Goal: Transaction & Acquisition: Purchase product/service

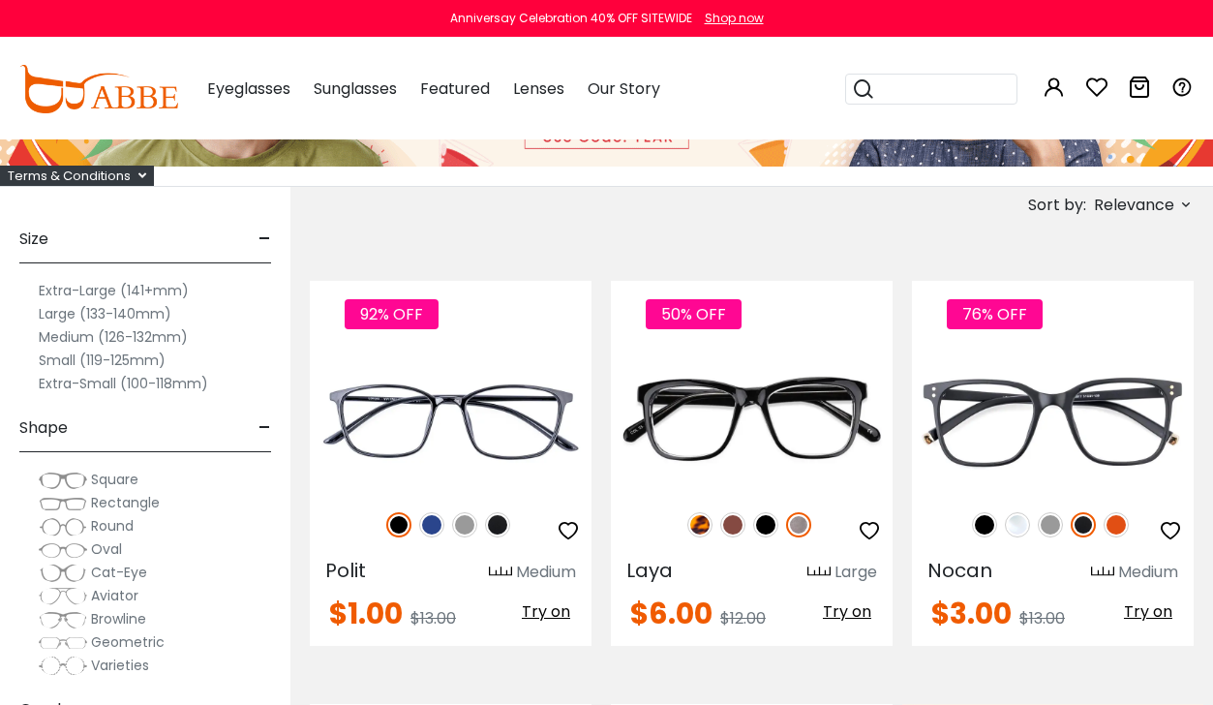
scroll to position [194, 0]
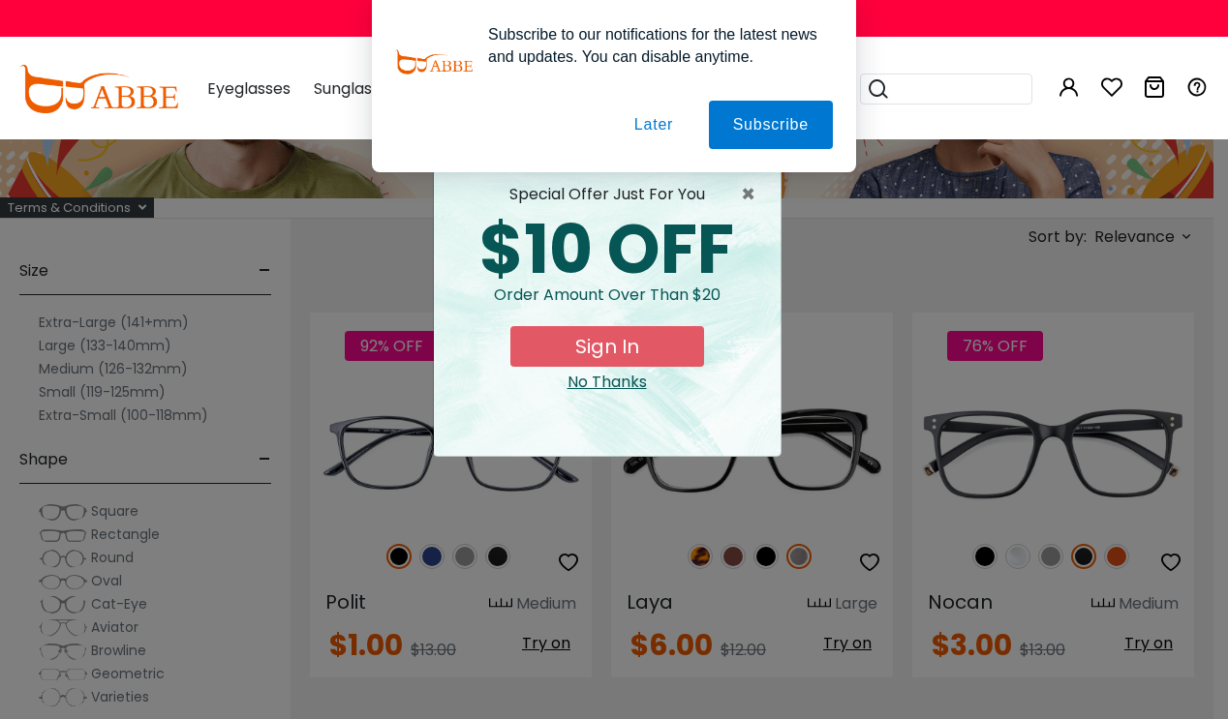
click at [645, 126] on button "Later" at bounding box center [653, 125] width 87 height 48
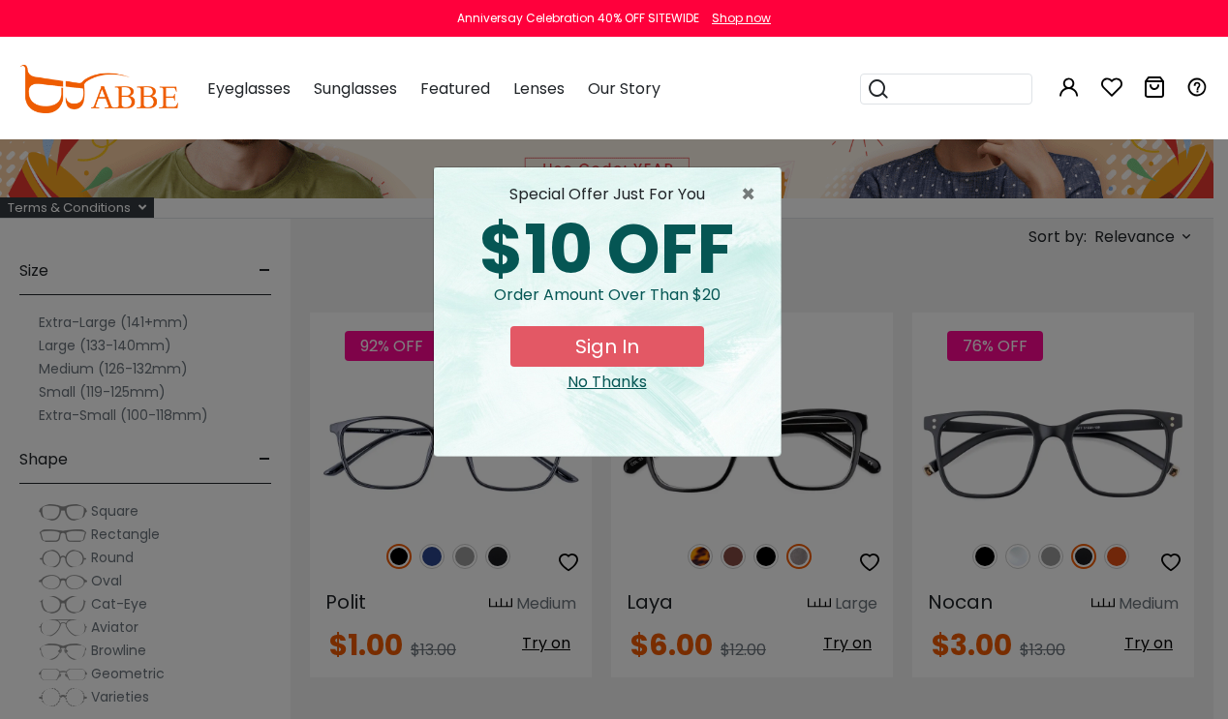
click at [637, 351] on button "Sign In" at bounding box center [607, 346] width 194 height 41
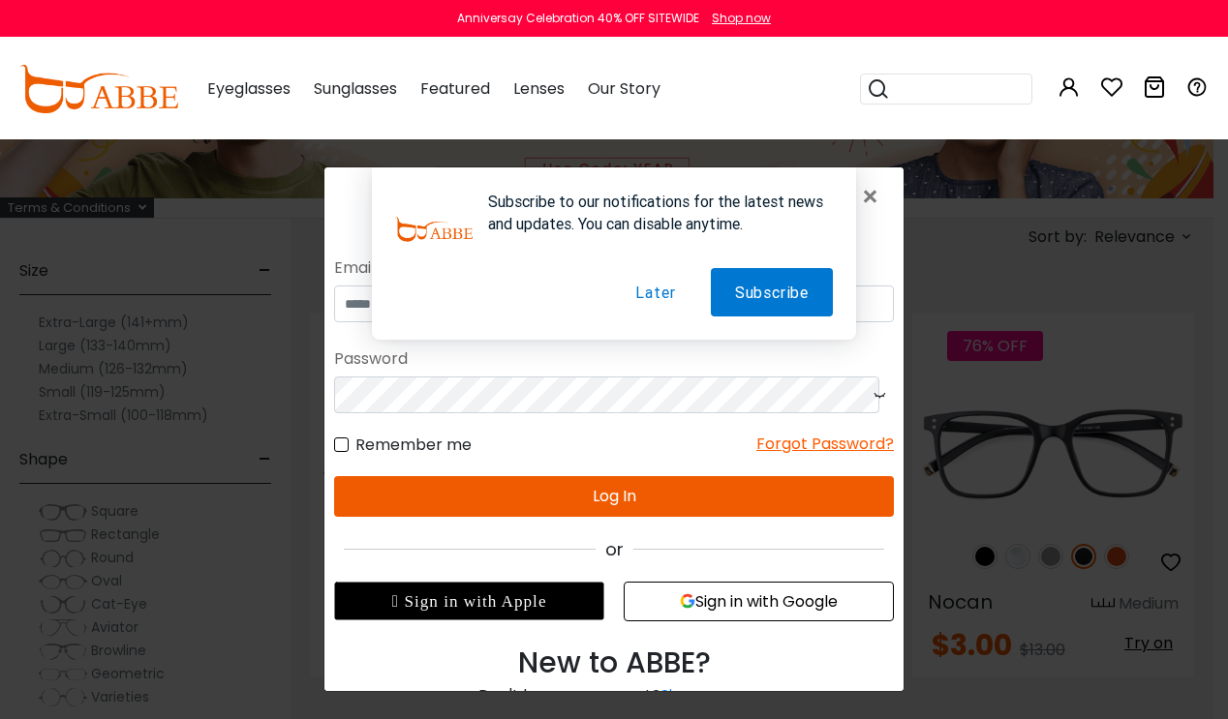
click at [790, 301] on button "Subscribe" at bounding box center [772, 291] width 122 height 48
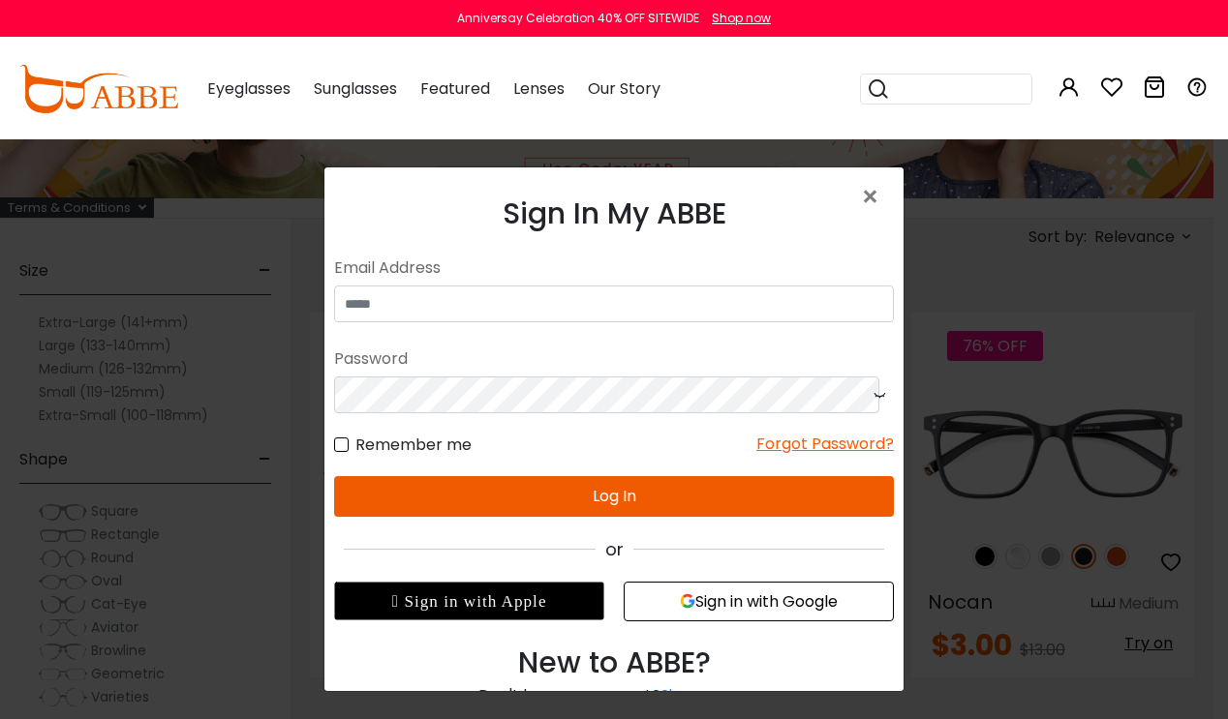
click at [627, 423] on div "Remember me Forgot Password?" at bounding box center [614, 434] width 560 height 44
click at [614, 325] on form "No match for email address and/or password. Please try again. Email Address Pas…" at bounding box center [614, 383] width 560 height 266
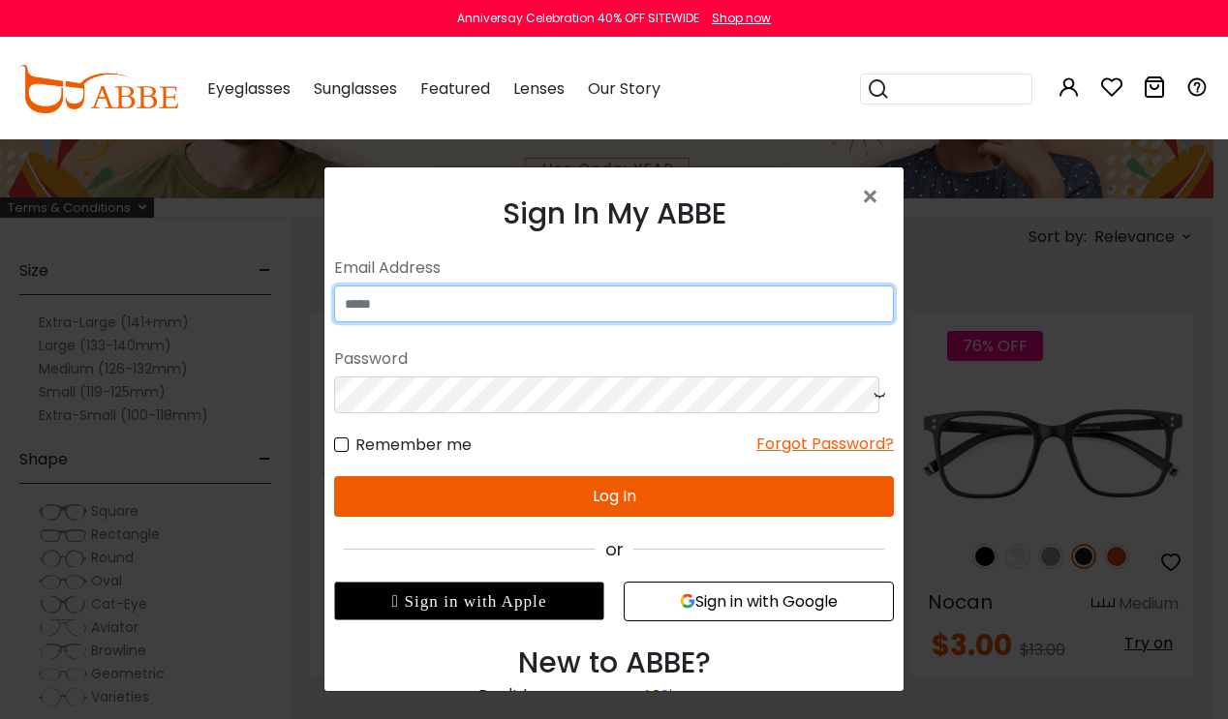
click at [624, 306] on input "email" at bounding box center [614, 303] width 560 height 37
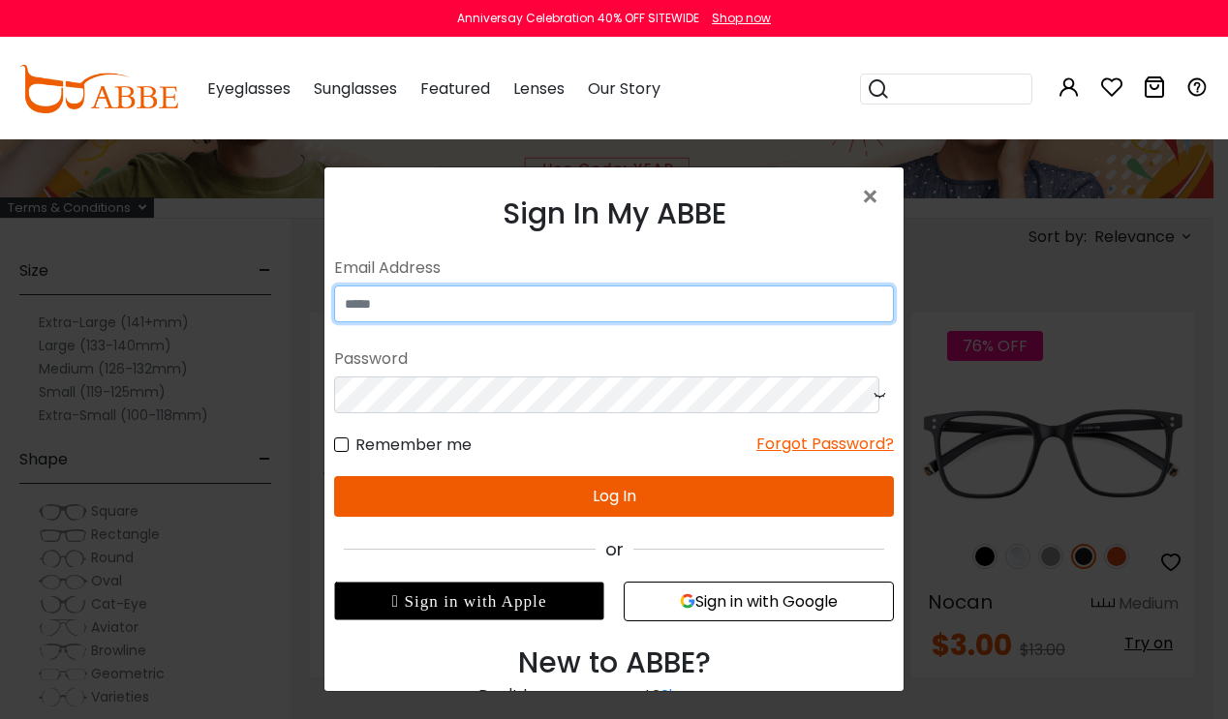
type input "**********"
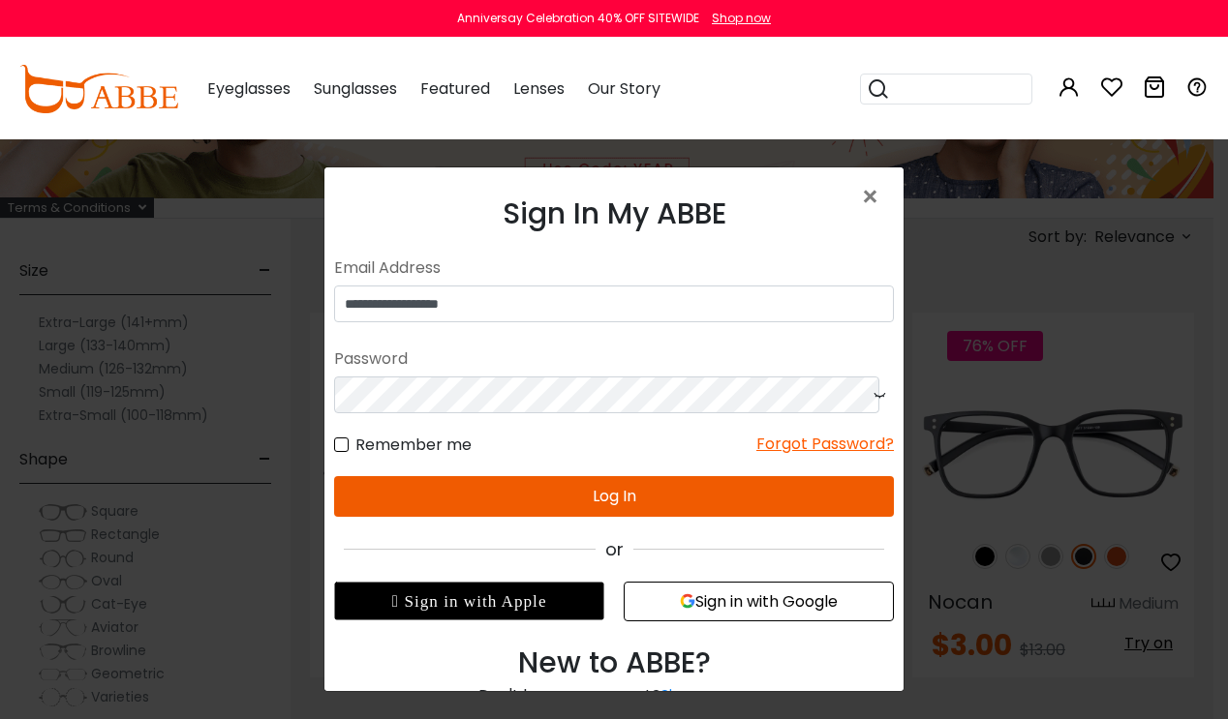
click at [587, 498] on button "Log In" at bounding box center [614, 495] width 560 height 41
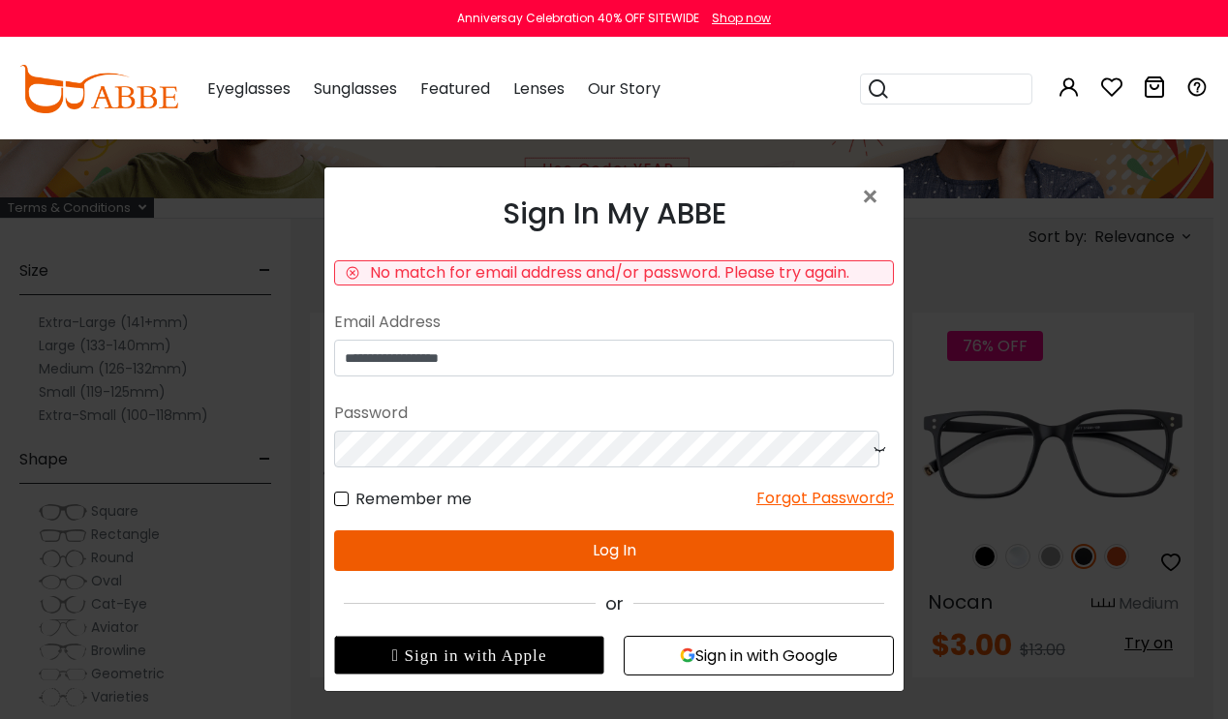
click at [683, 548] on button "Log In" at bounding box center [614, 550] width 560 height 41
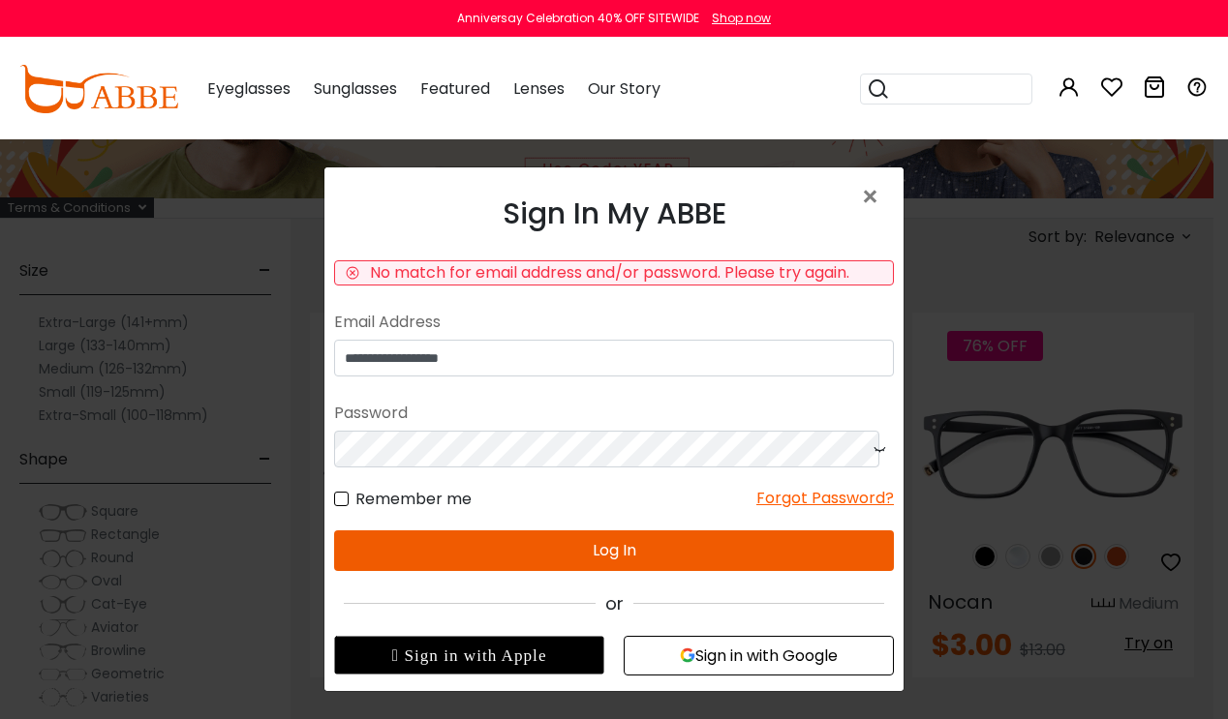
click at [698, 648] on button "Sign in with Google" at bounding box center [759, 655] width 270 height 40
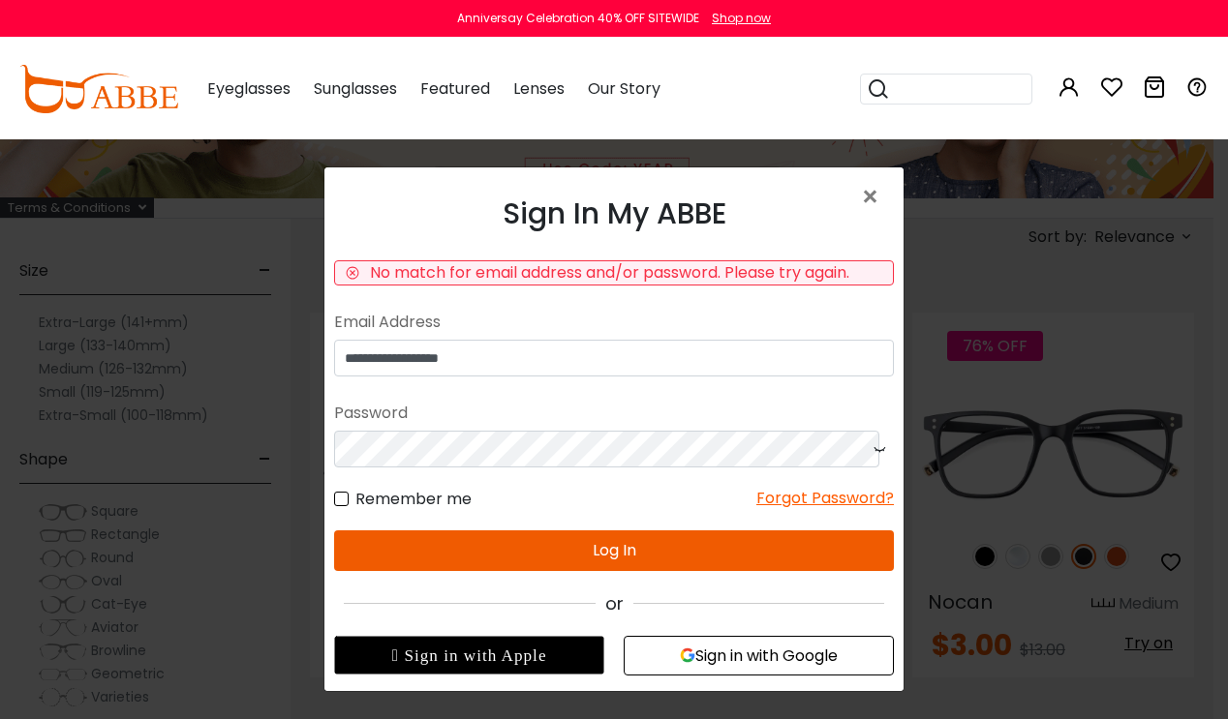
click at [747, 657] on button "Sign in with Google" at bounding box center [759, 655] width 270 height 40
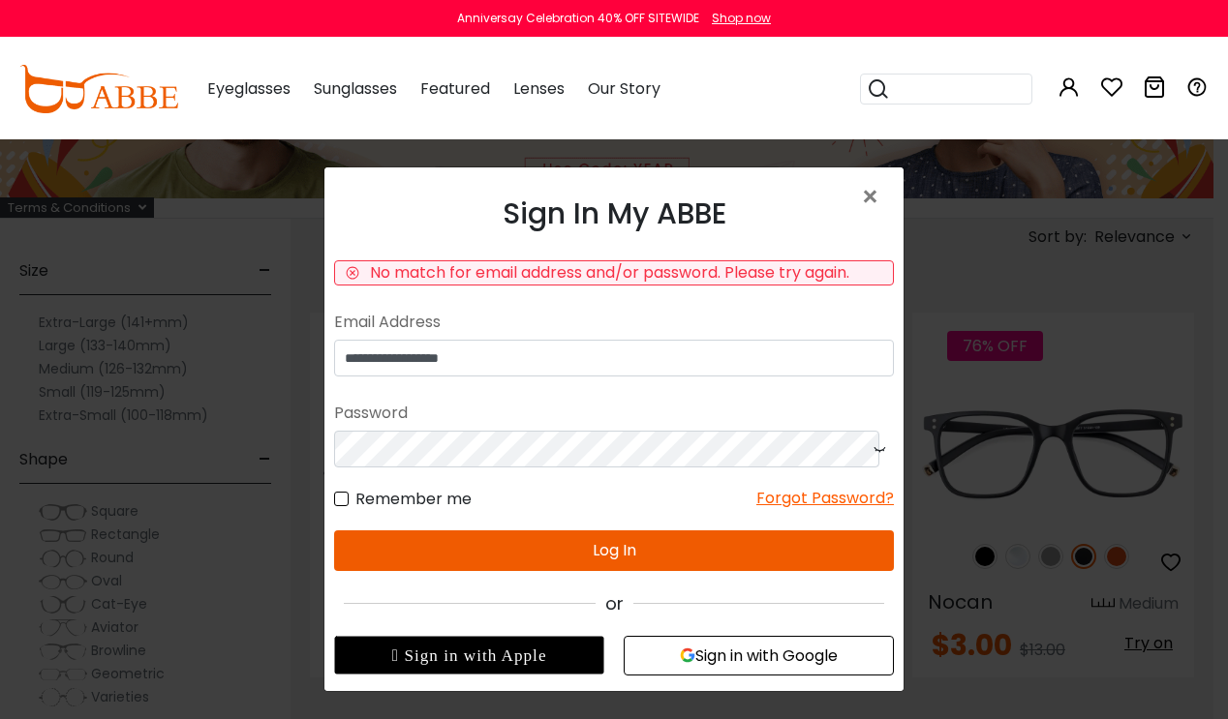
click at [723, 660] on button "Sign in with Google" at bounding box center [759, 655] width 270 height 40
click at [860, 200] on span "×" at bounding box center [874, 197] width 28 height 42
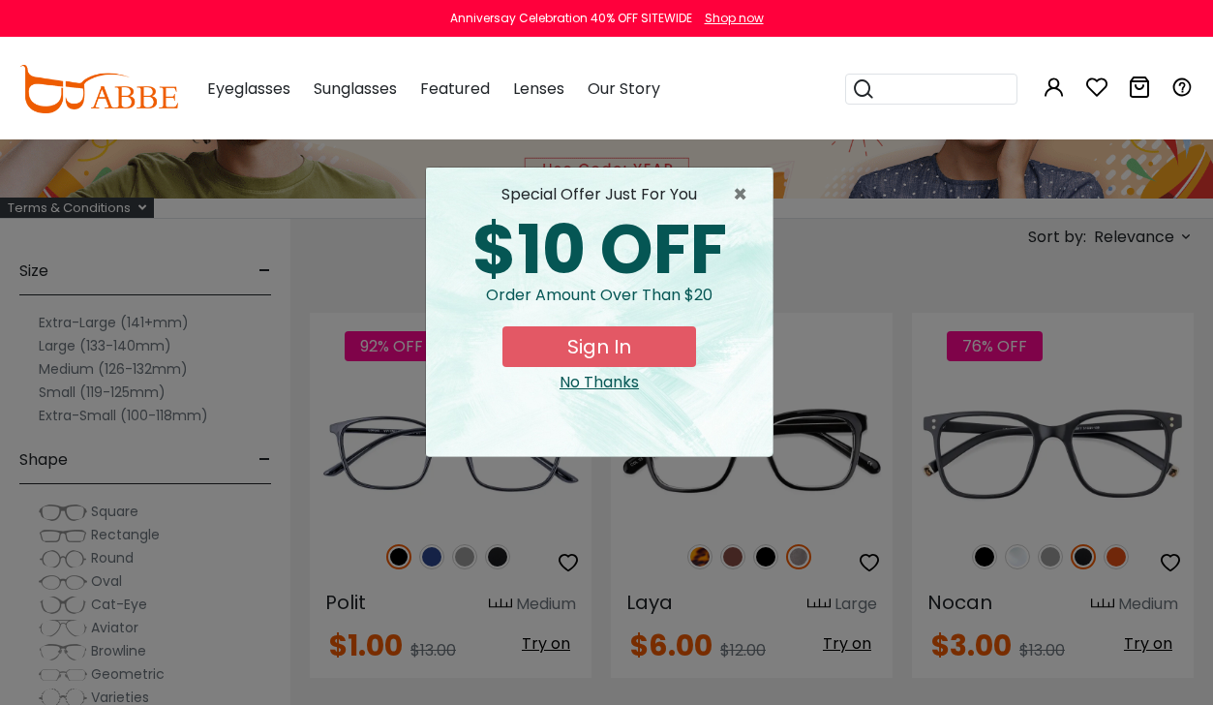
click at [599, 381] on div "No Thanks" at bounding box center [600, 382] width 316 height 23
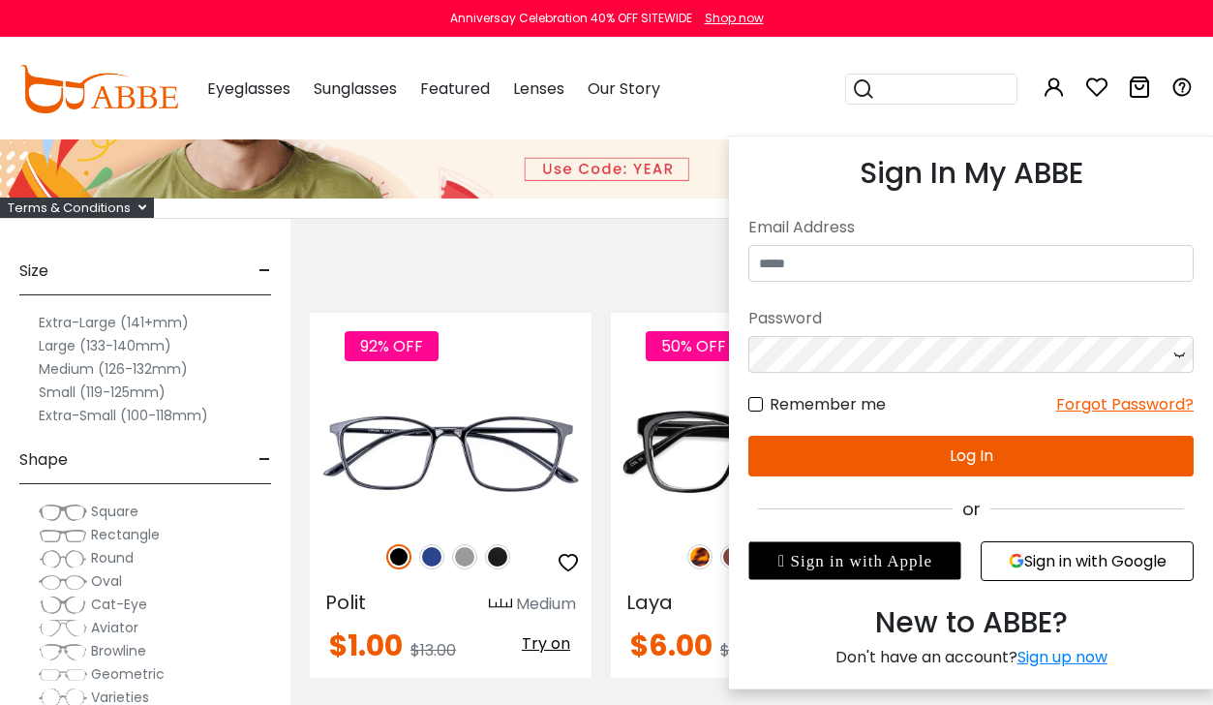
click at [1054, 88] on icon at bounding box center [1054, 87] width 23 height 23
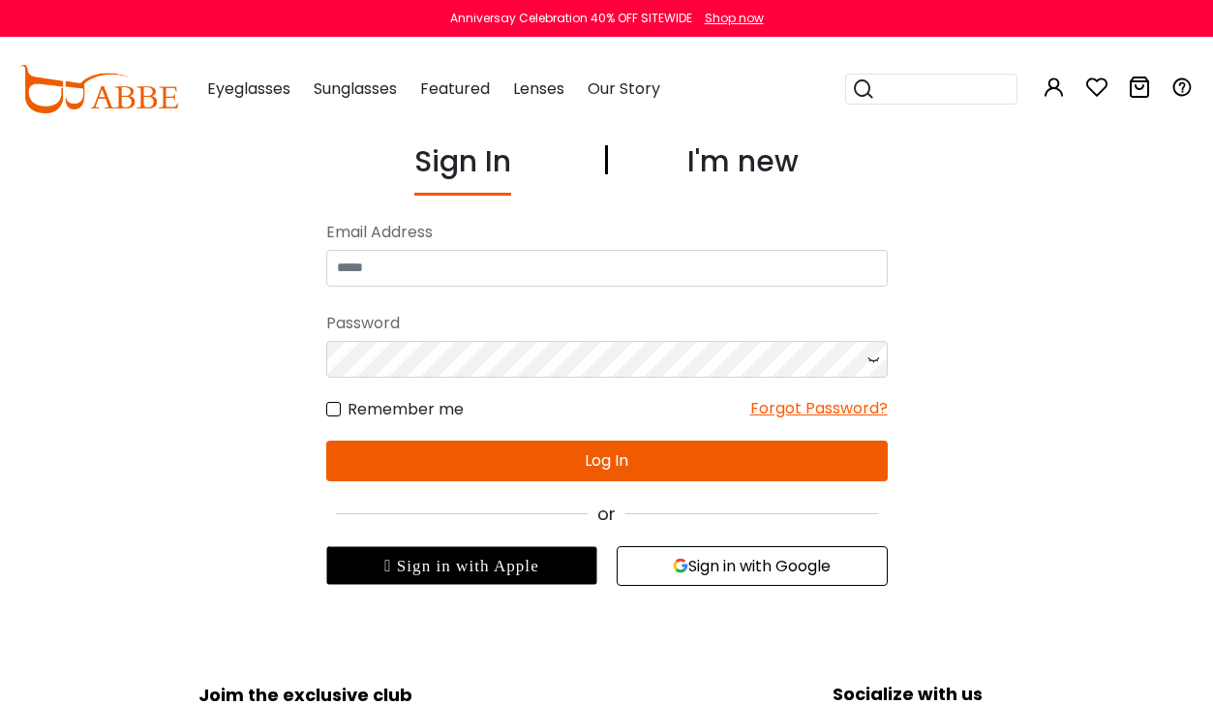
click at [743, 570] on button "Sign in with Google" at bounding box center [752, 566] width 271 height 40
click at [722, 573] on button "Sign in with Google" at bounding box center [752, 566] width 271 height 40
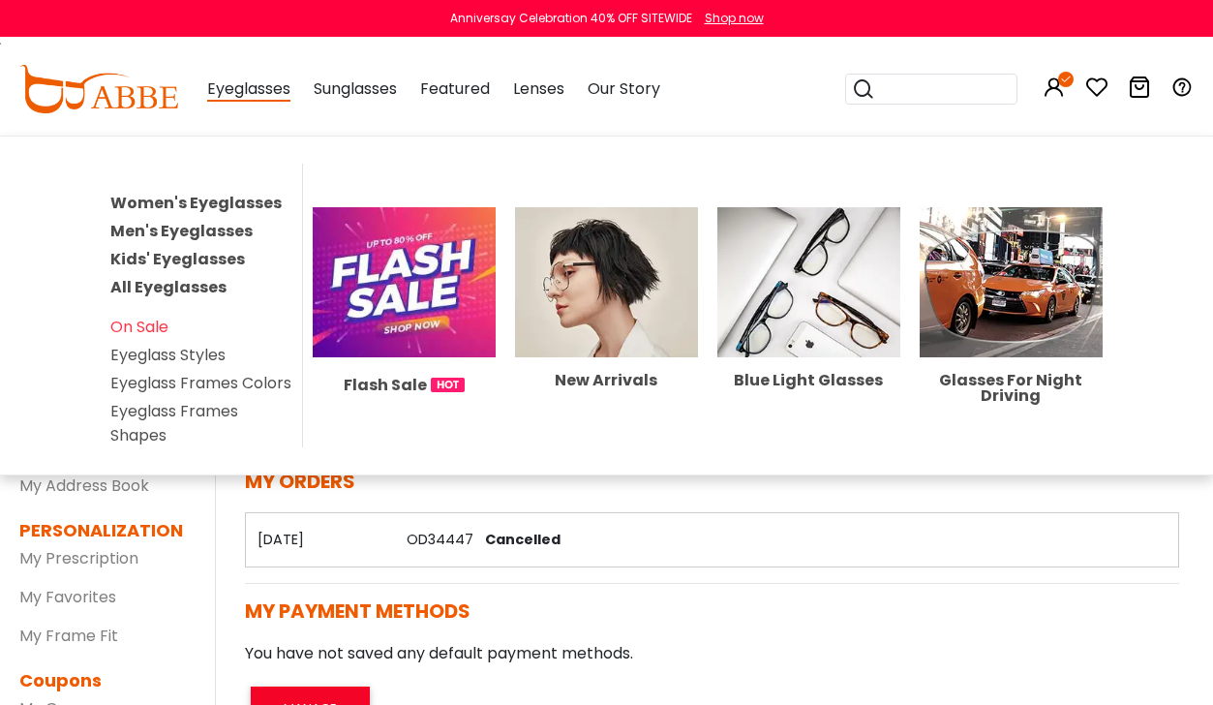
click at [259, 86] on span "Eyeglasses" at bounding box center [248, 89] width 83 height 24
click at [213, 226] on link "Men's Eyeglasses" at bounding box center [181, 231] width 142 height 22
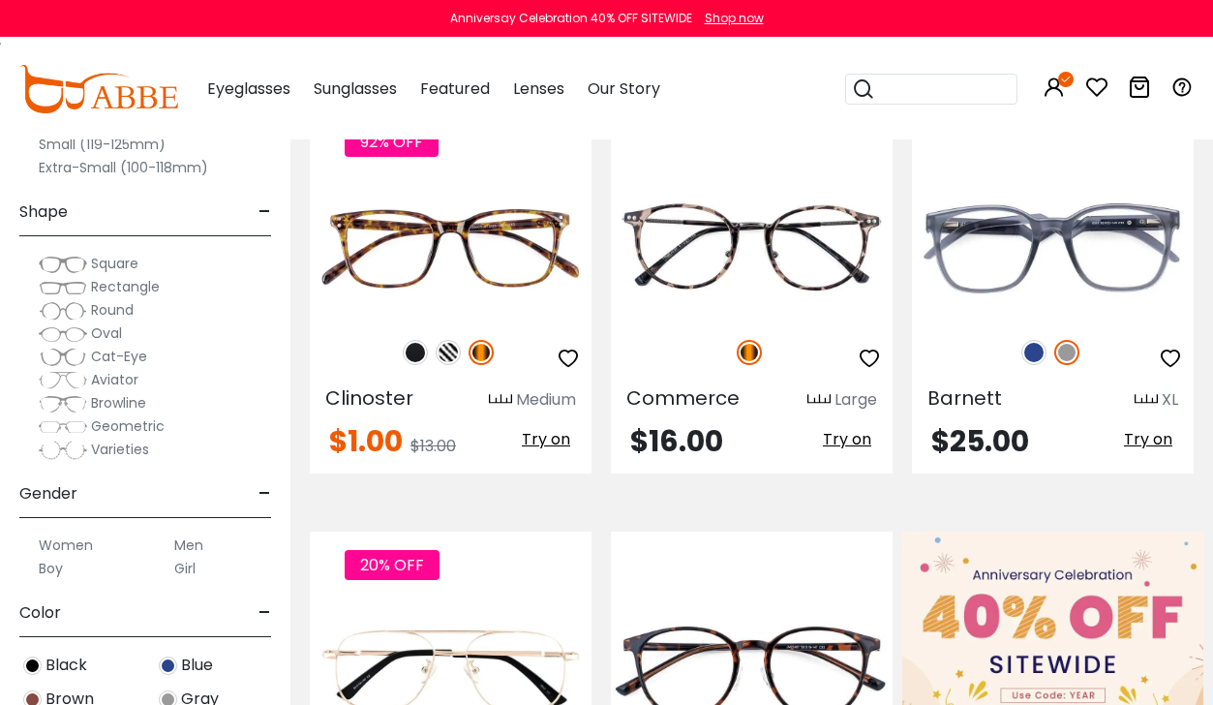
scroll to position [484, 0]
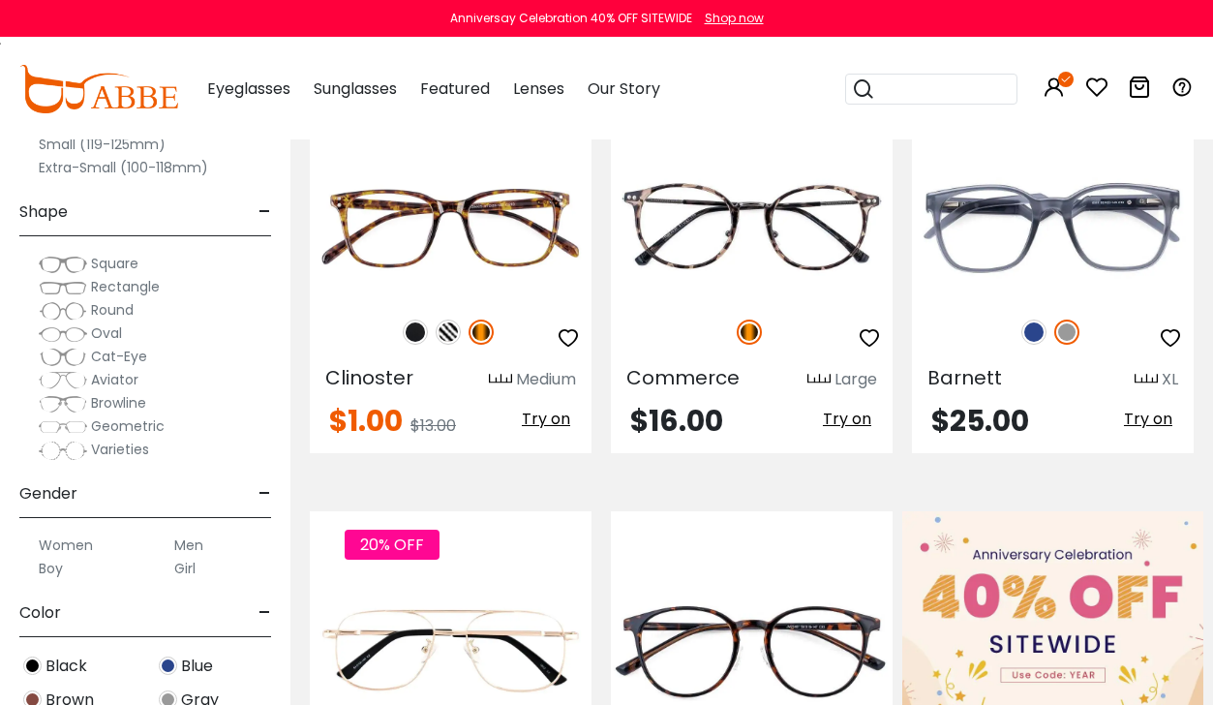
click at [454, 326] on img at bounding box center [448, 332] width 25 height 25
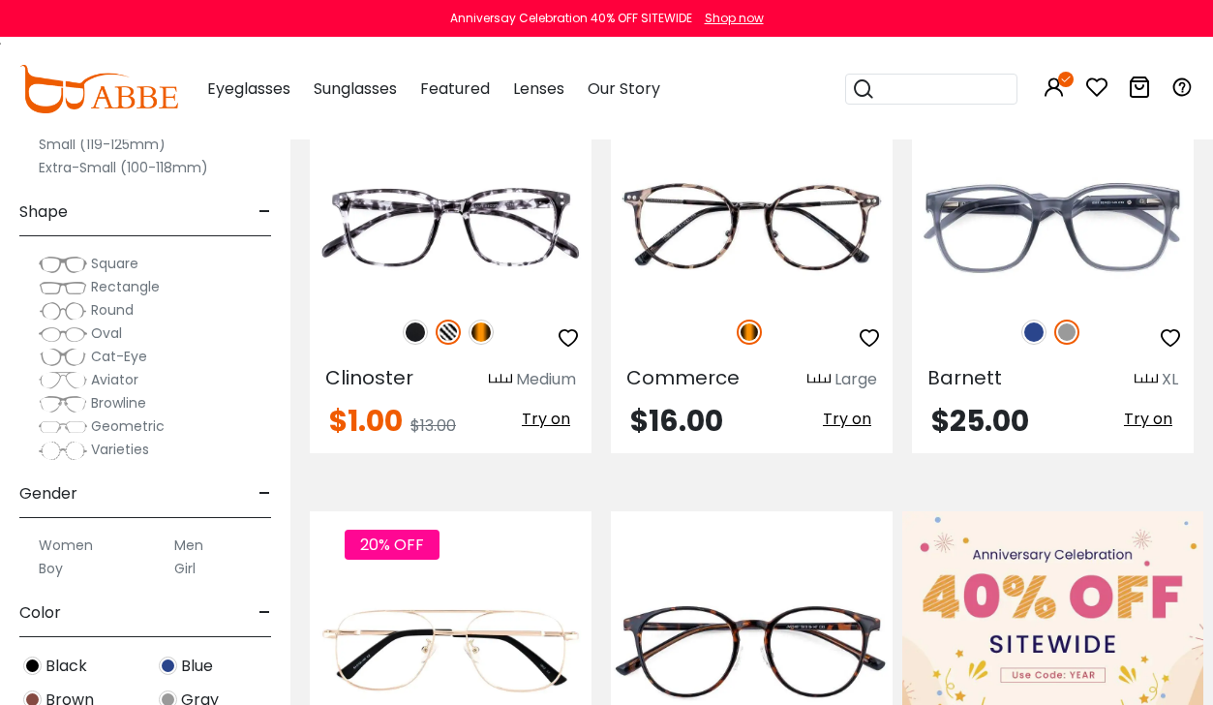
click at [485, 333] on img at bounding box center [481, 332] width 25 height 25
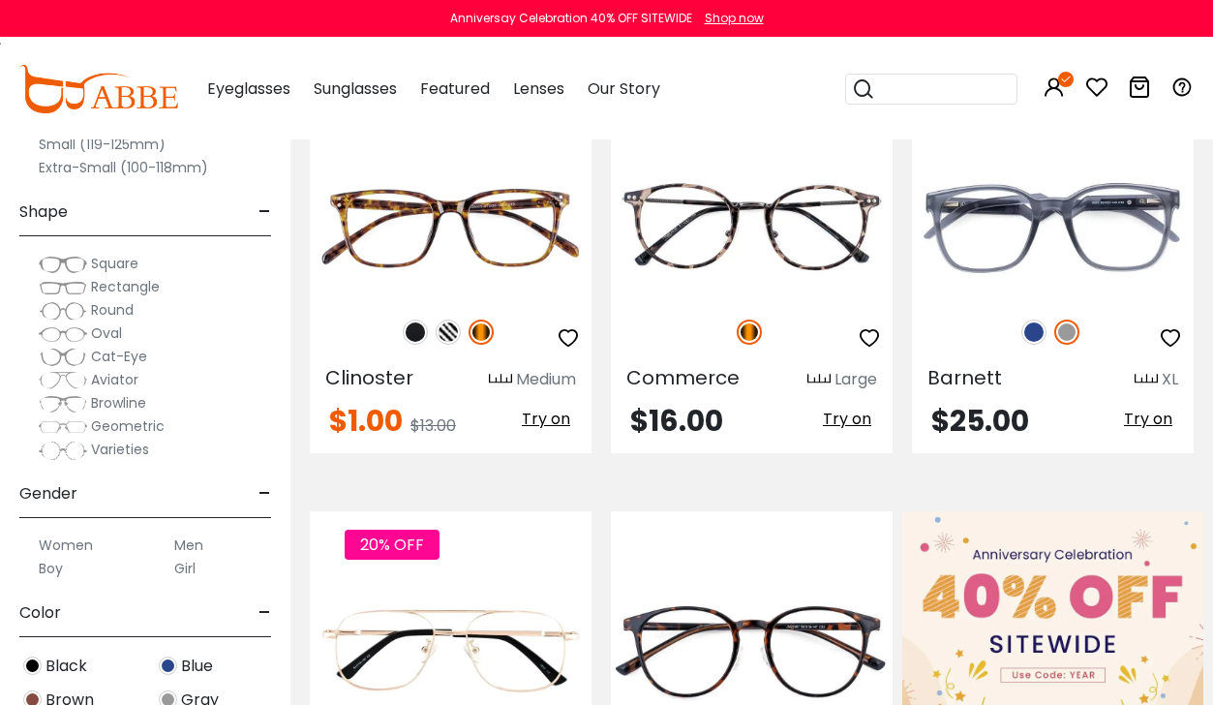
click at [447, 331] on img at bounding box center [448, 332] width 25 height 25
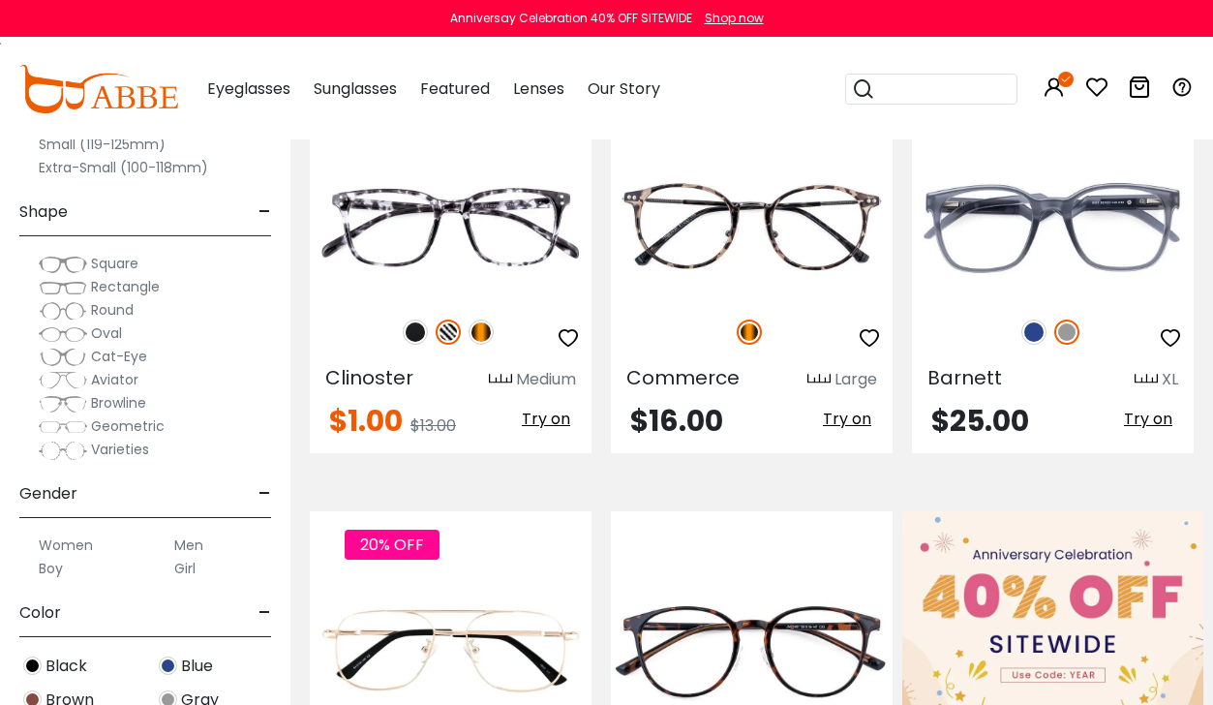
scroll to position [581, 0]
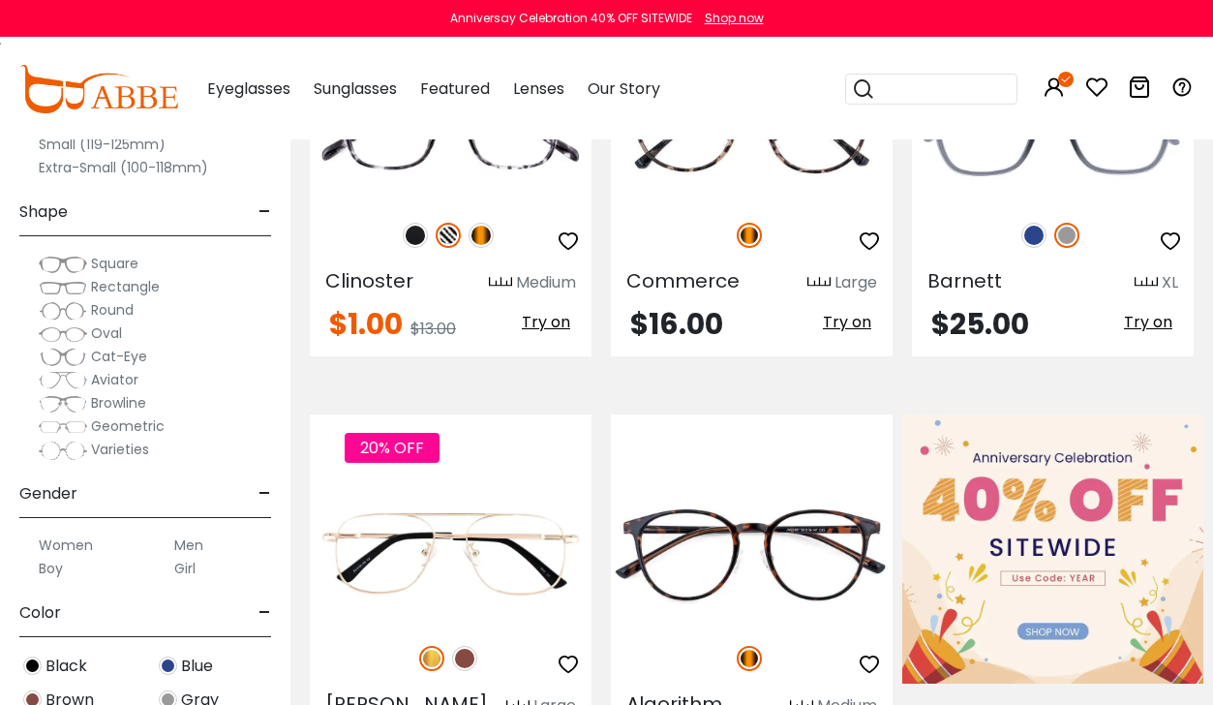
click at [119, 262] on span "Square" at bounding box center [114, 263] width 47 height 19
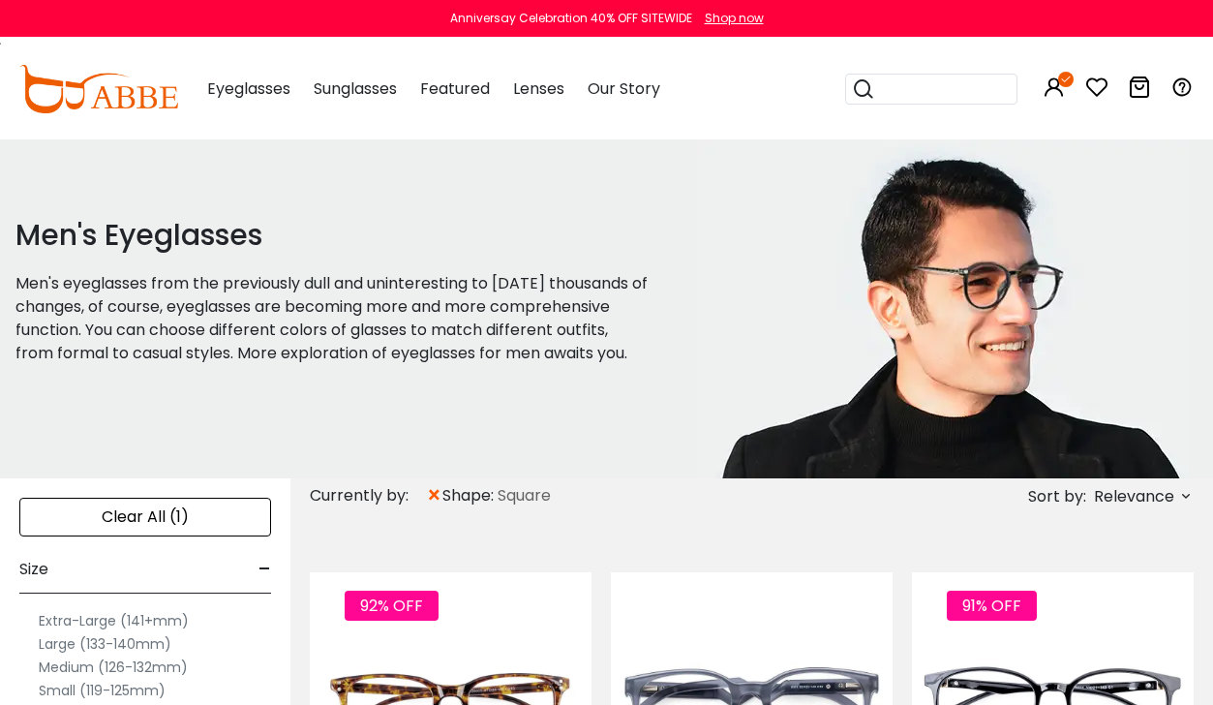
click at [1174, 487] on span "Relevance" at bounding box center [1142, 496] width 104 height 22
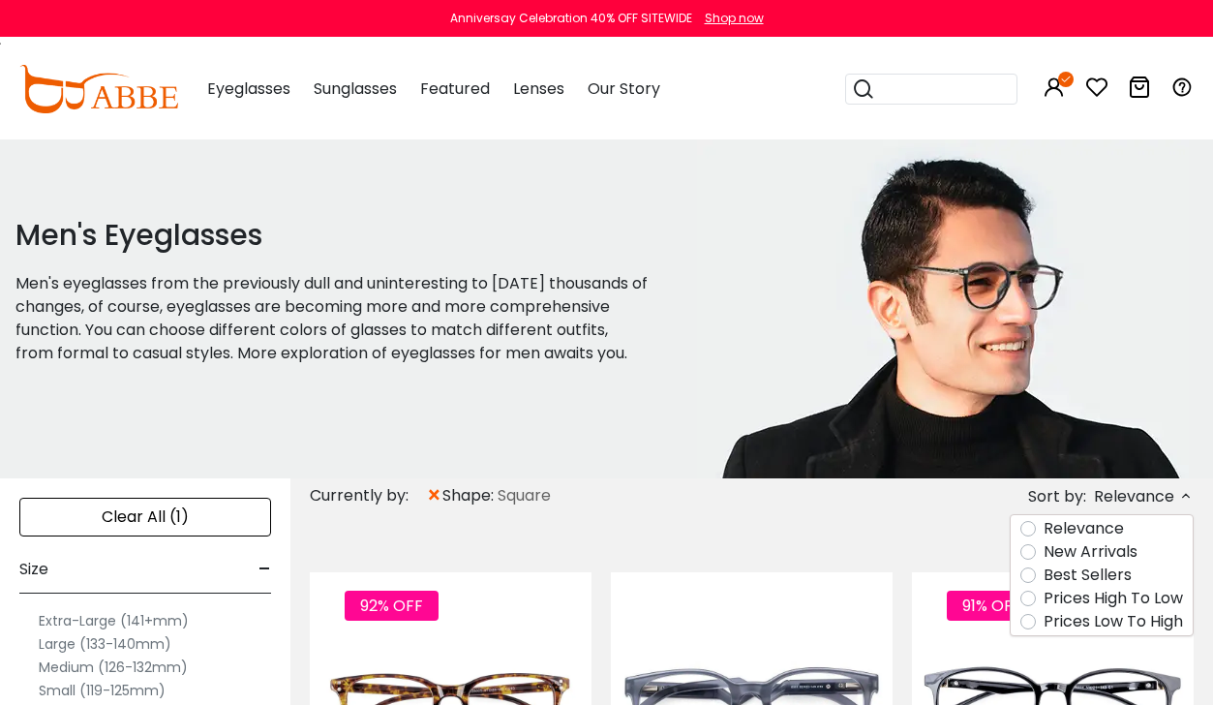
click at [1102, 617] on label "Prices Low To High" at bounding box center [1113, 621] width 139 height 23
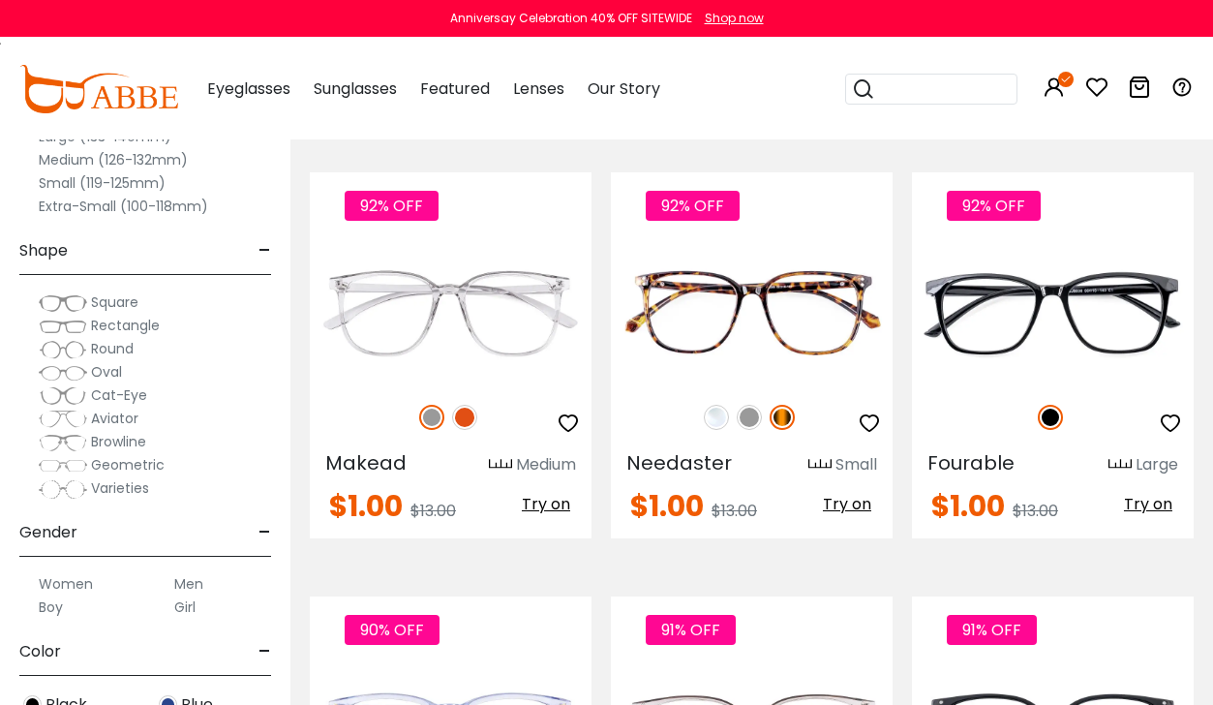
scroll to position [2517, 0]
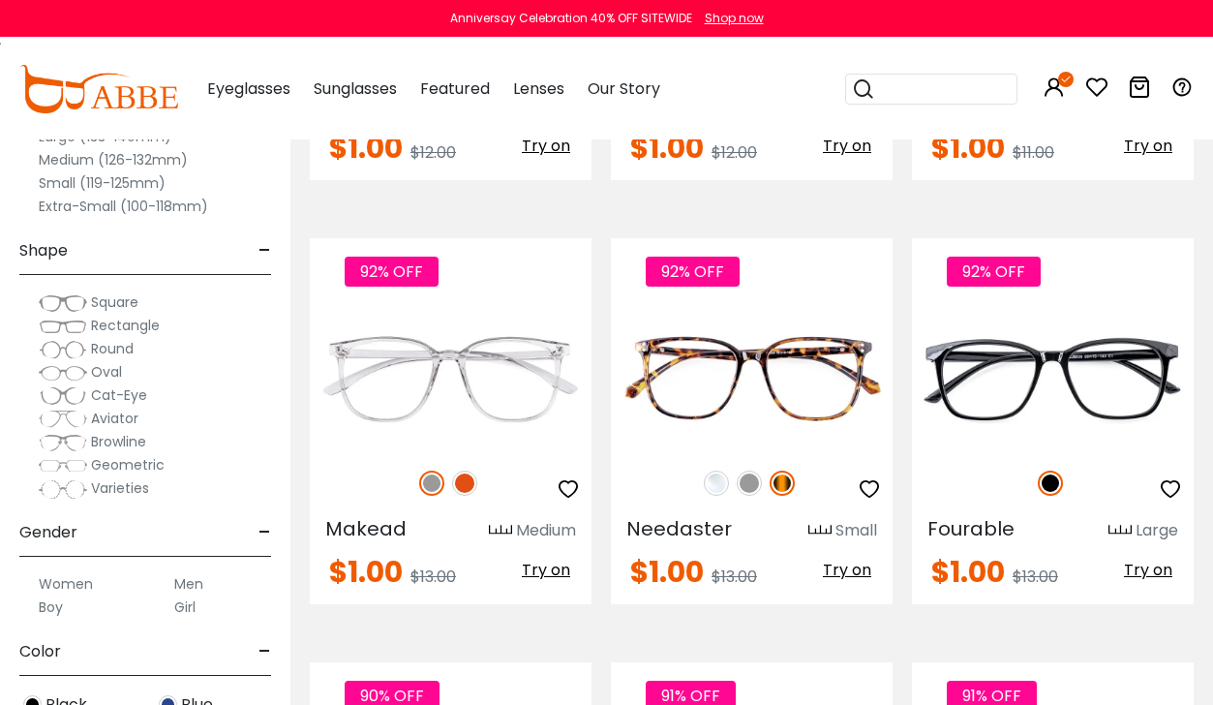
click at [0, 0] on img at bounding box center [0, 0] width 0 height 0
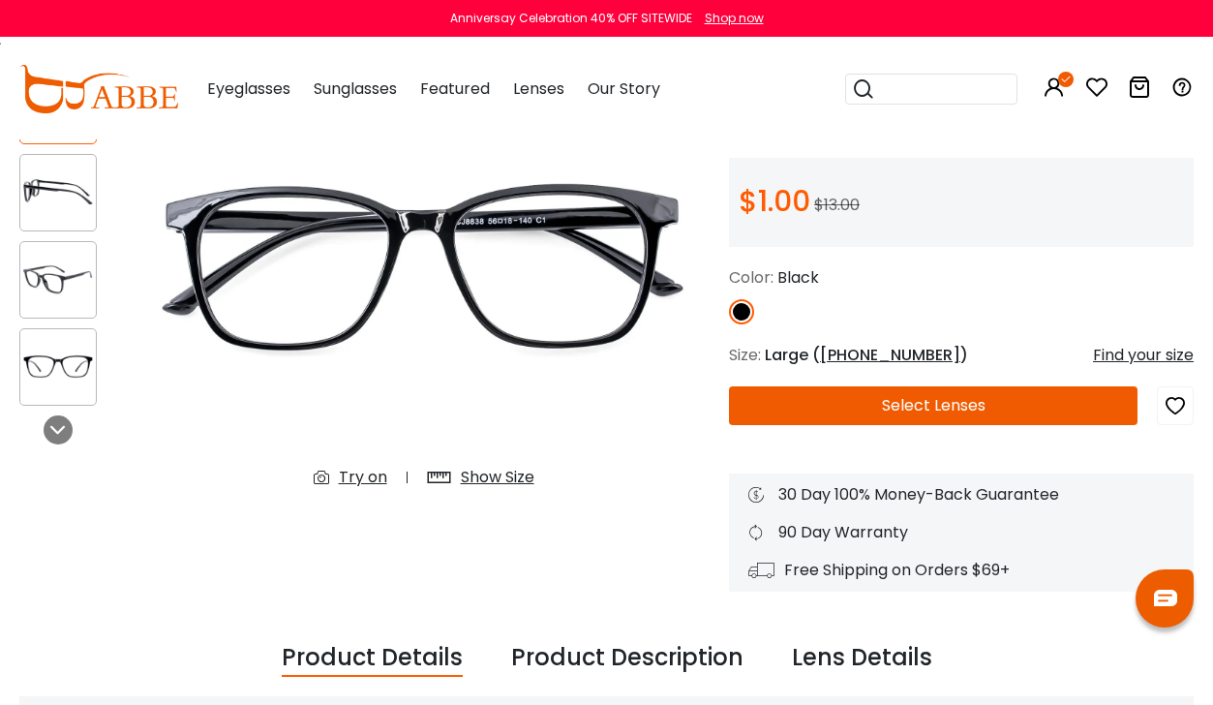
scroll to position [194, 0]
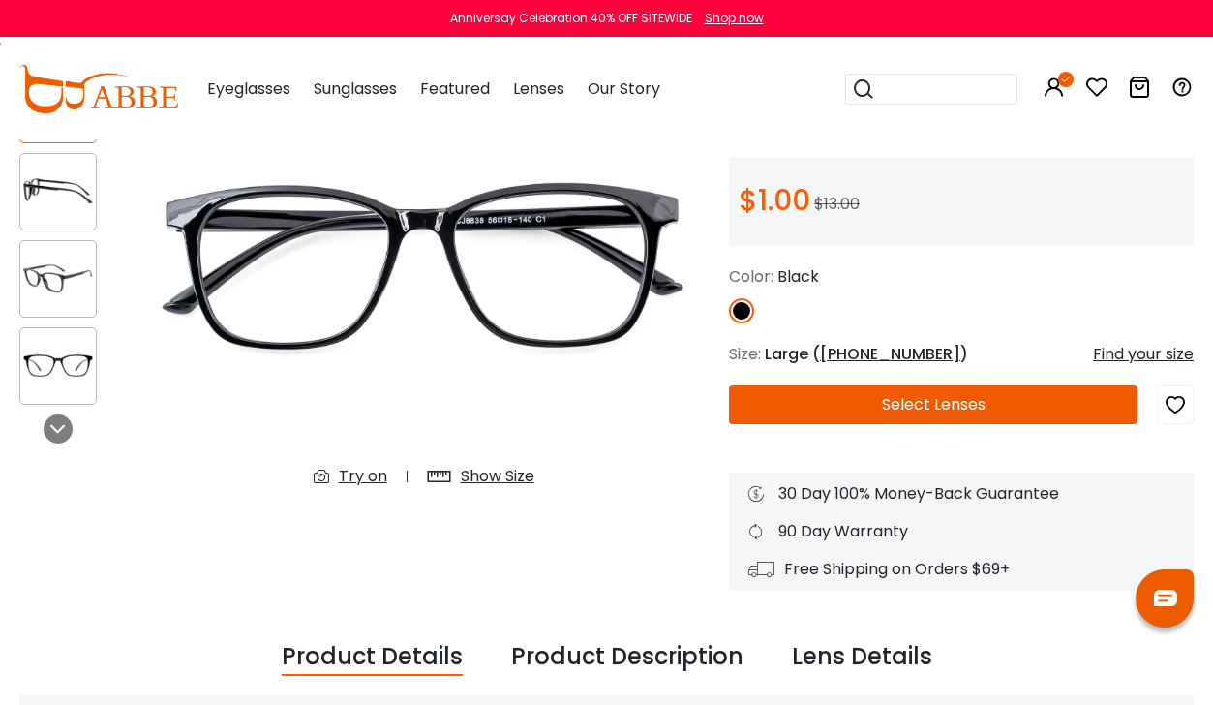
click at [930, 409] on button "Select Lenses" at bounding box center [933, 404] width 409 height 39
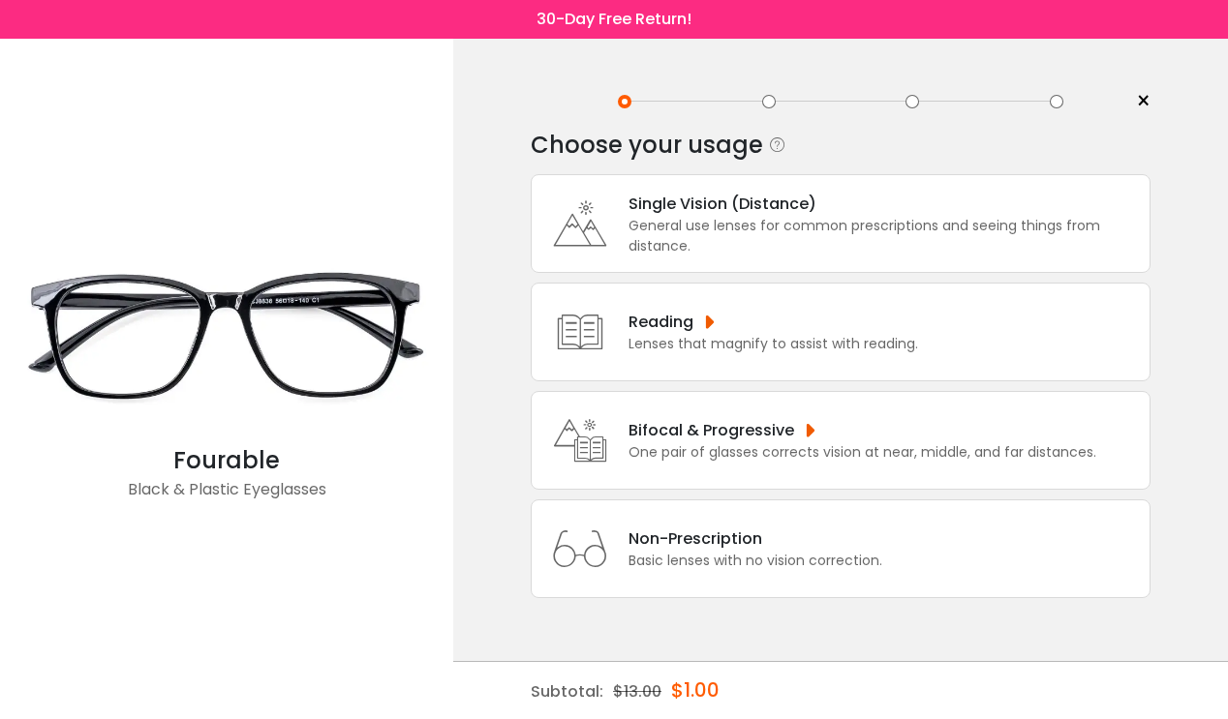
click at [813, 448] on div "One pair of glasses corrects vision at near, middle, and far distances." at bounding box center [862, 452] width 468 height 20
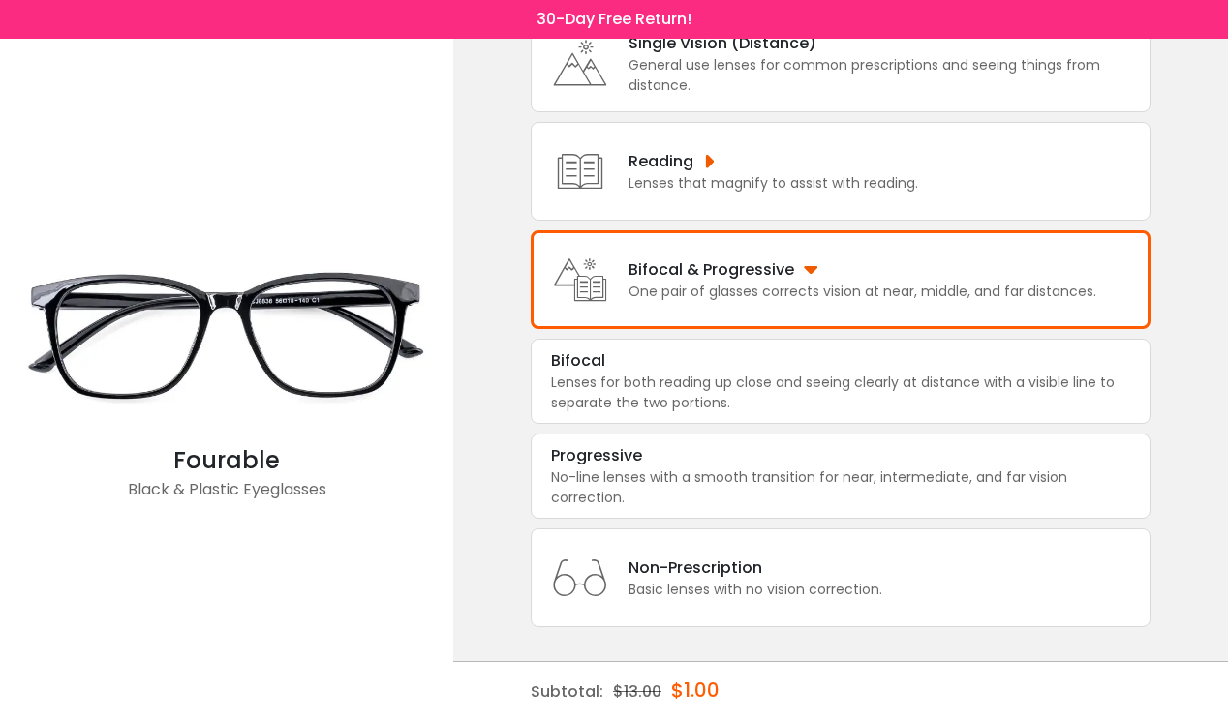
scroll to position [166, 0]
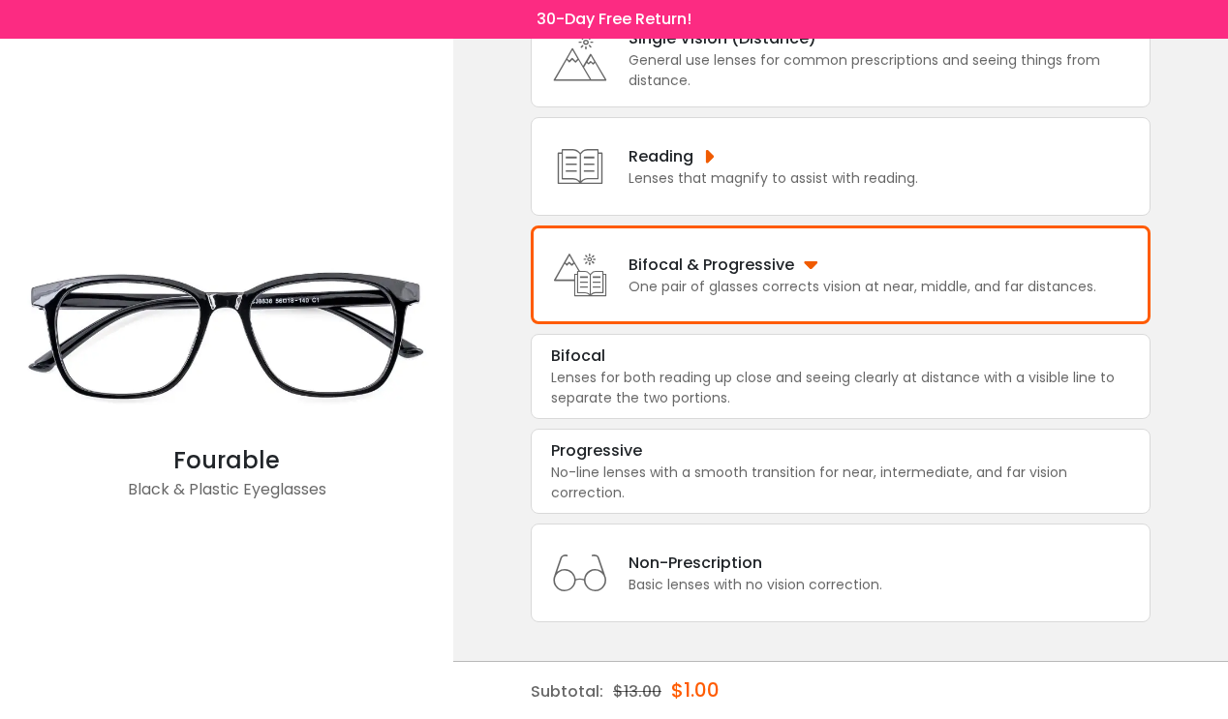
click at [737, 473] on div "No-line lenses with a smooth transition for near, intermediate, and far vision …" at bounding box center [840, 483] width 579 height 41
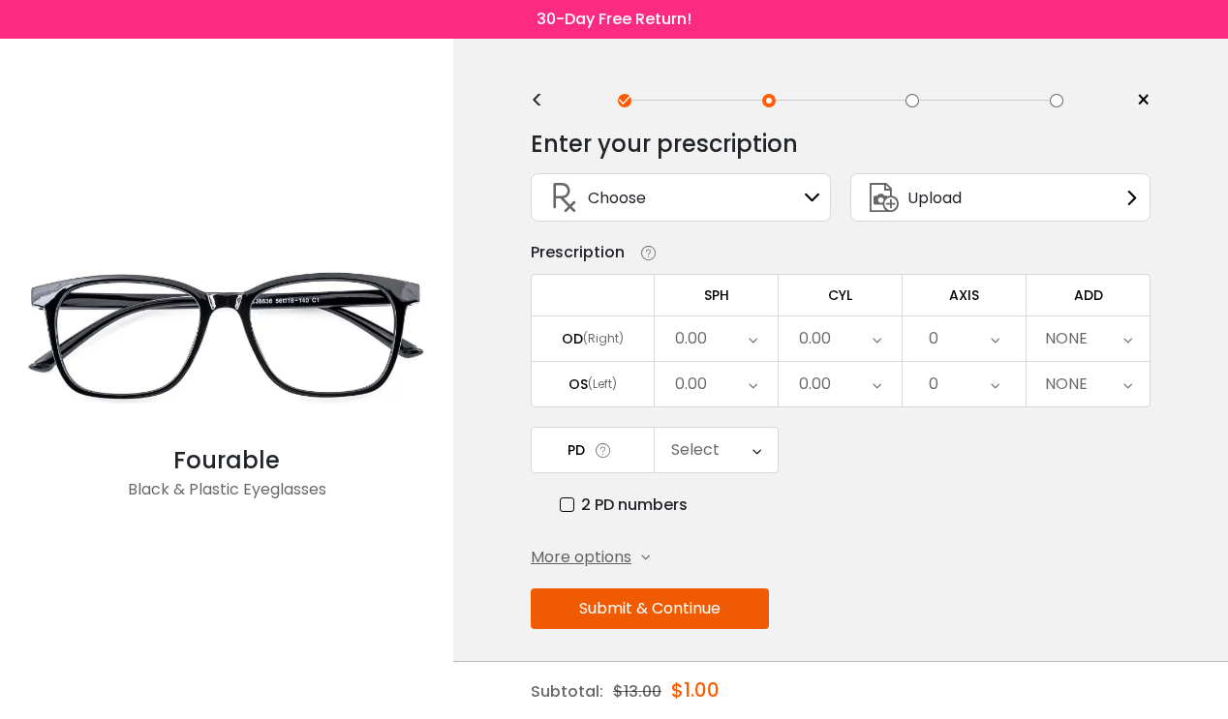
scroll to position [0, 0]
click at [780, 201] on div "Choose Sign In" at bounding box center [680, 198] width 279 height 46
click at [811, 197] on icon at bounding box center [812, 198] width 15 height 15
click at [946, 511] on div "2 PD numbers" at bounding box center [855, 506] width 591 height 24
